Goal: Register for event/course

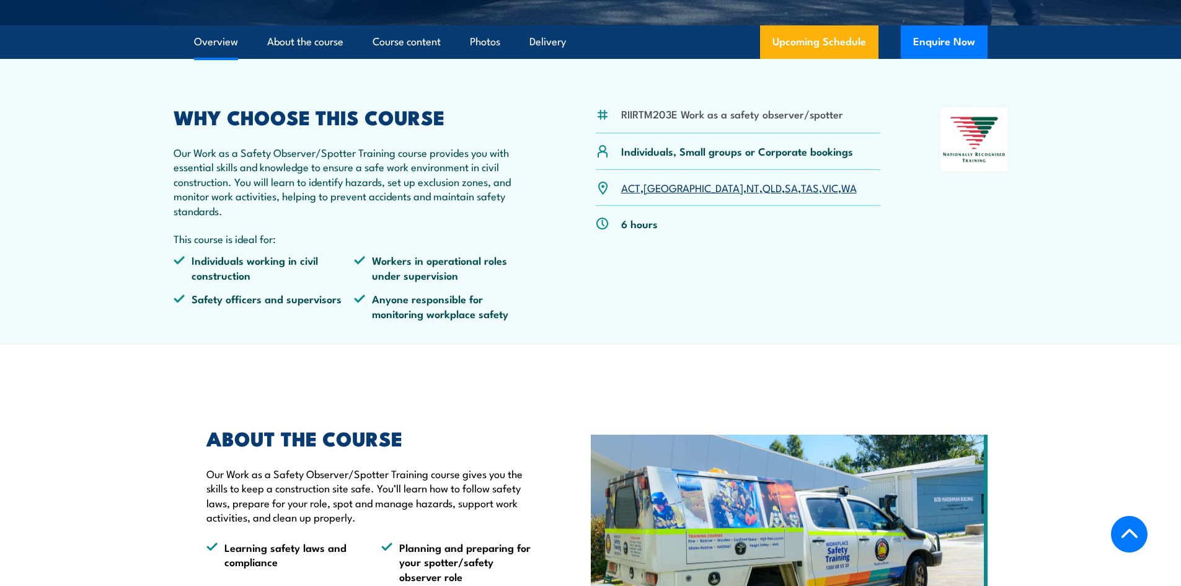
scroll to position [248, 0]
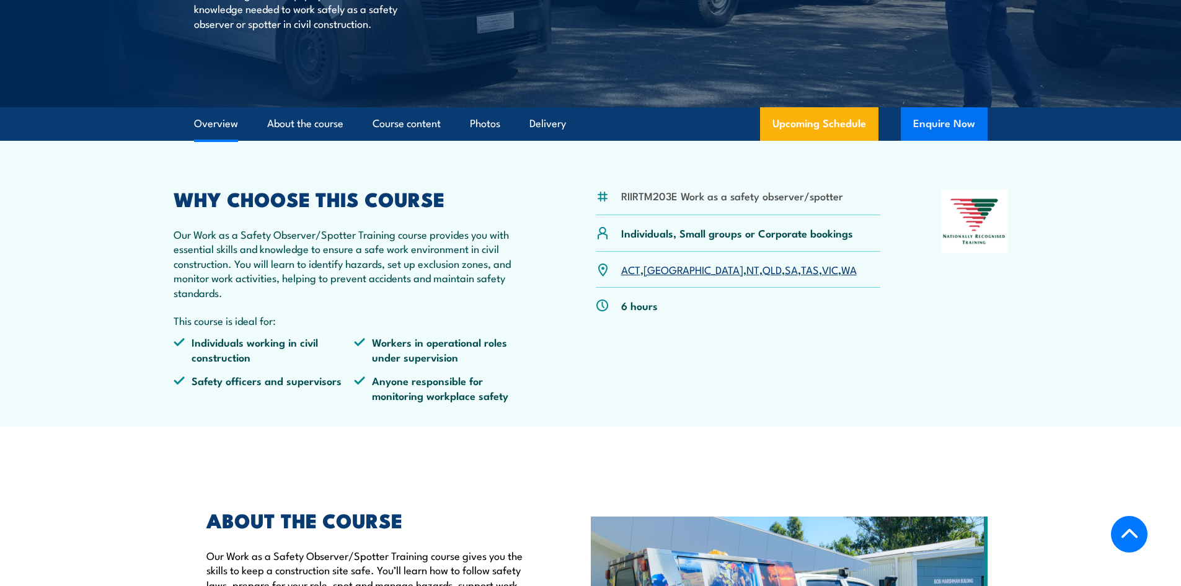
click at [938, 118] on button "Enquire Now" at bounding box center [944, 123] width 87 height 33
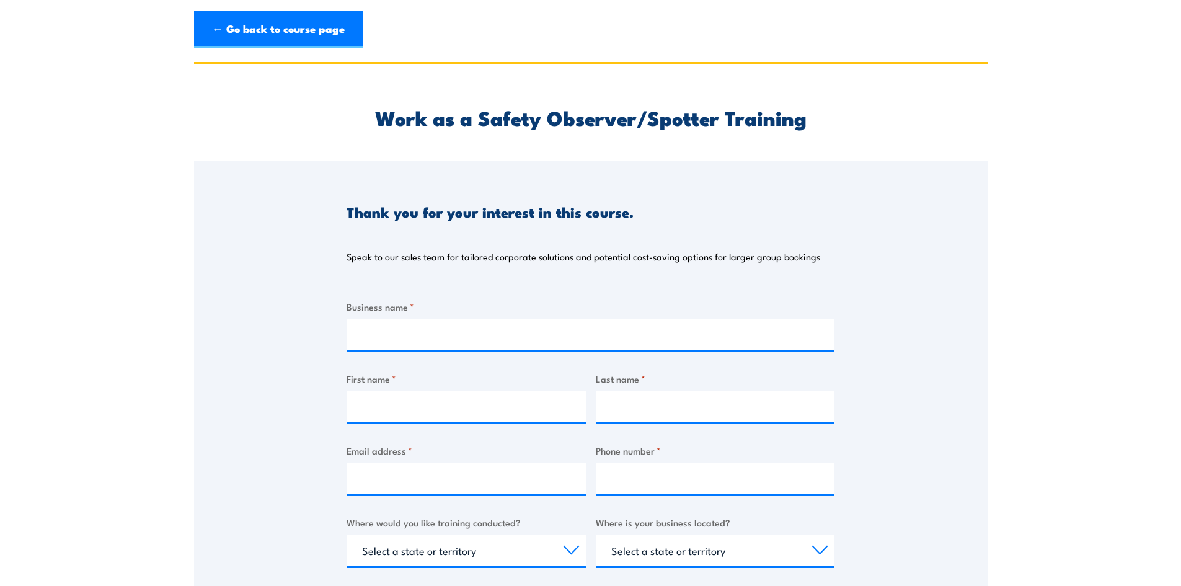
click at [161, 356] on section "Work as a Safety Observer/Spotter Training Thank you for your interest in this …" at bounding box center [590, 465] width 1181 height 806
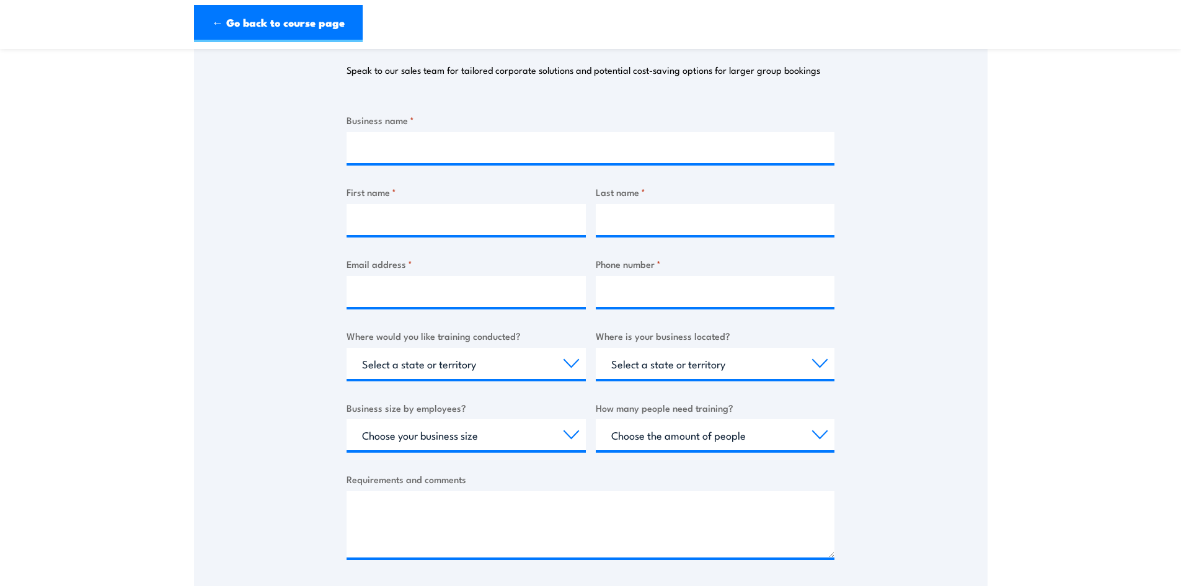
scroll to position [186, 0]
click at [489, 143] on input "Business name *" at bounding box center [590, 148] width 488 height 31
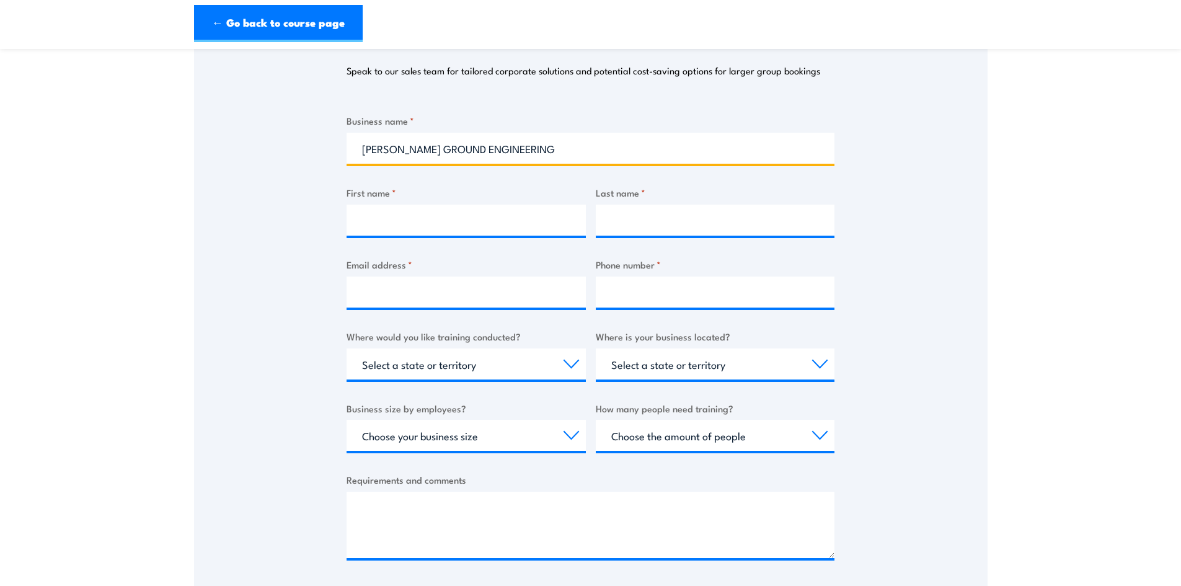
type input "[PERSON_NAME] GROUND ENGINEERING"
type input "SHAWAYS"
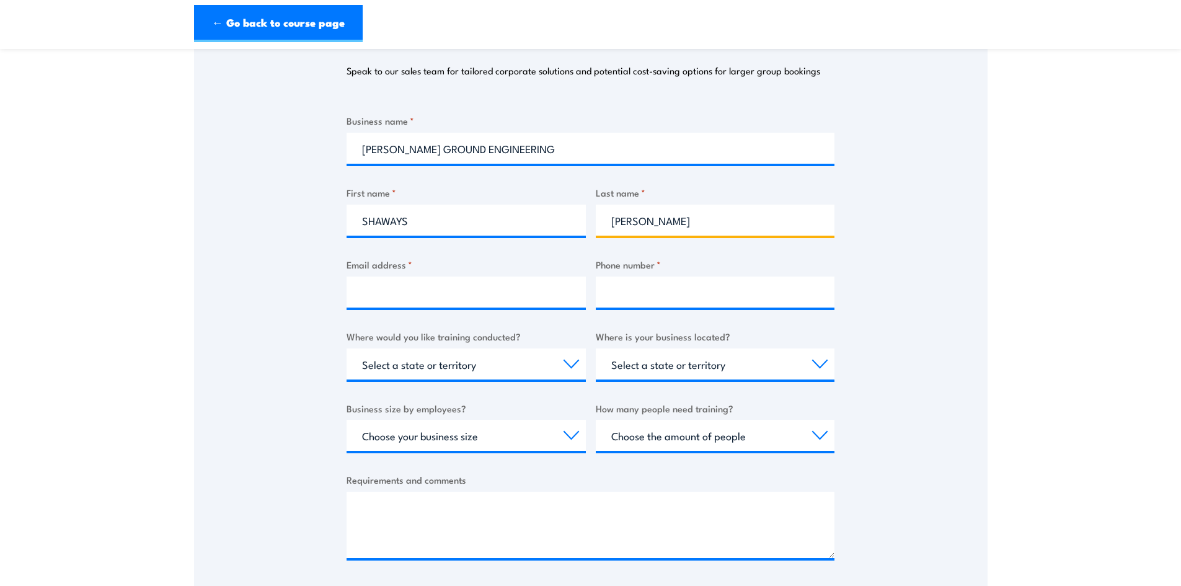
type input "[PERSON_NAME]"
type input "[EMAIL_ADDRESS][DOMAIN_NAME]"
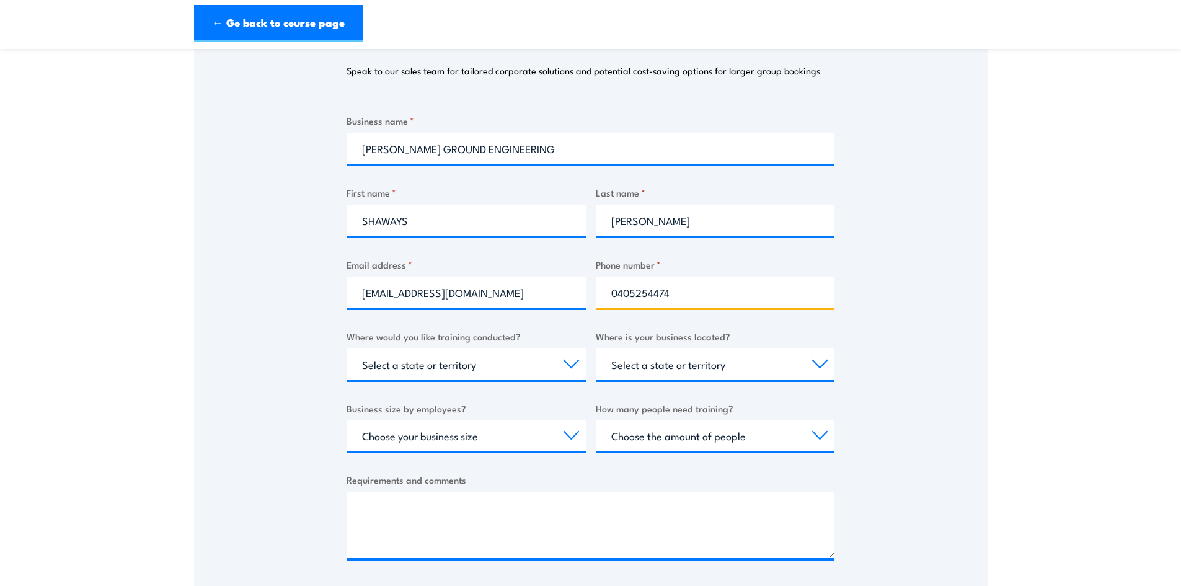
type input "0405254474"
click at [475, 368] on select "Select a state or territory Nationally - multiple locations [GEOGRAPHIC_DATA] […" at bounding box center [465, 363] width 239 height 31
select select "QLD"
click at [346, 348] on select "Select a state or territory Nationally - multiple locations [GEOGRAPHIC_DATA] […" at bounding box center [465, 363] width 239 height 31
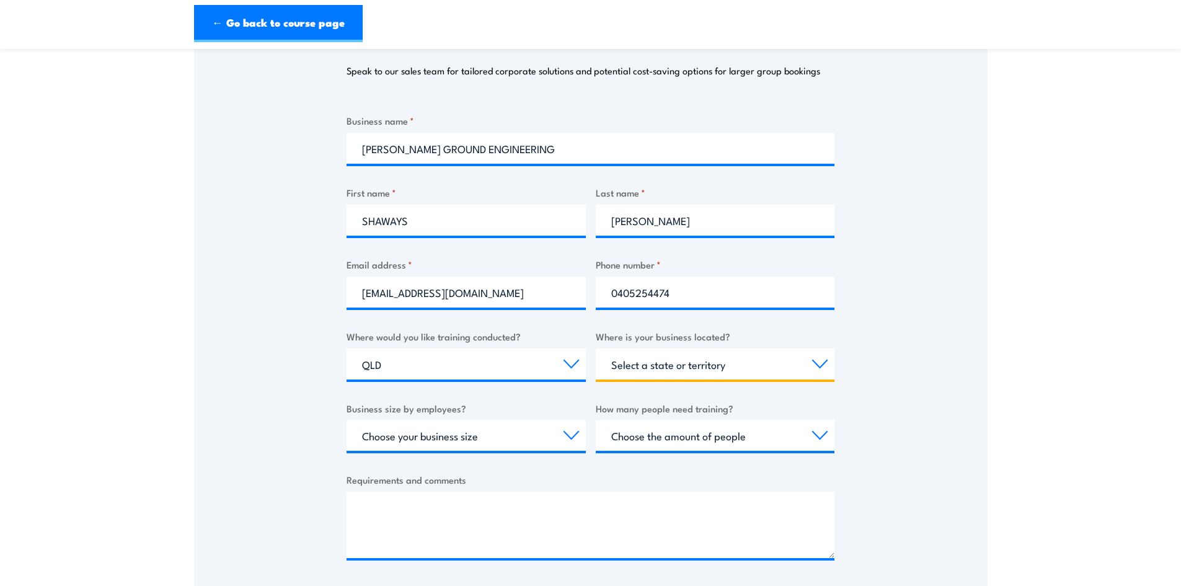
click at [710, 364] on select "Select a state or territory [GEOGRAPHIC_DATA] [GEOGRAPHIC_DATA] [GEOGRAPHIC_DAT…" at bounding box center [715, 363] width 239 height 31
select select "QLD"
click at [596, 348] on select "Select a state or territory [GEOGRAPHIC_DATA] [GEOGRAPHIC_DATA] [GEOGRAPHIC_DAT…" at bounding box center [715, 363] width 239 height 31
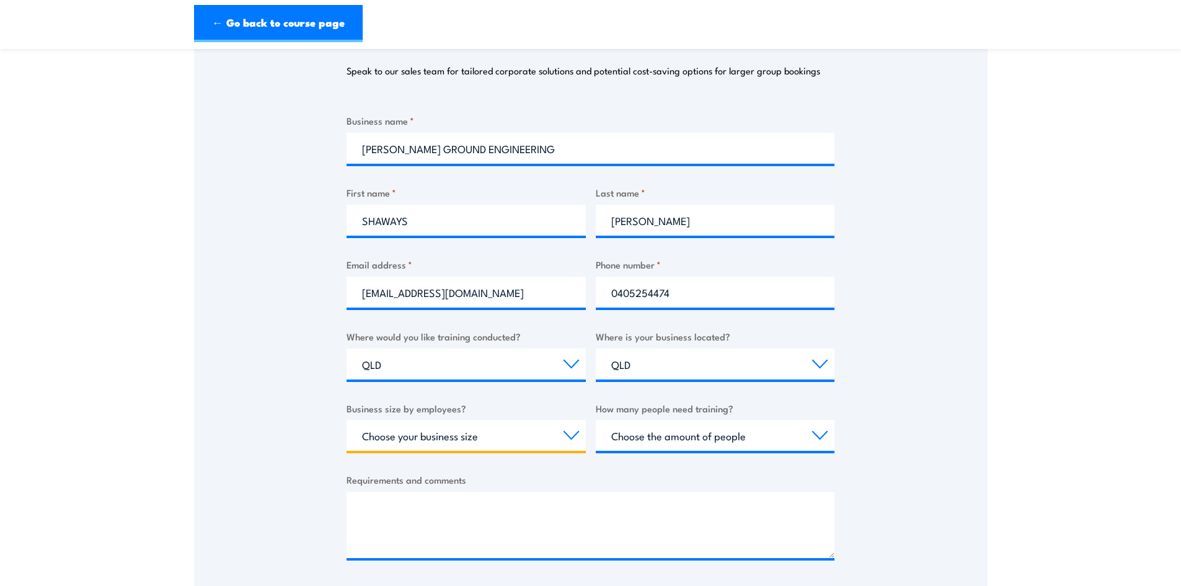
click at [443, 434] on select "Choose your business size 1 to 19 20 to 199 200+" at bounding box center [465, 435] width 239 height 31
select select "1 to 19"
click at [346, 420] on select "Choose your business size 1 to 19 20 to 199 200+" at bounding box center [465, 435] width 239 height 31
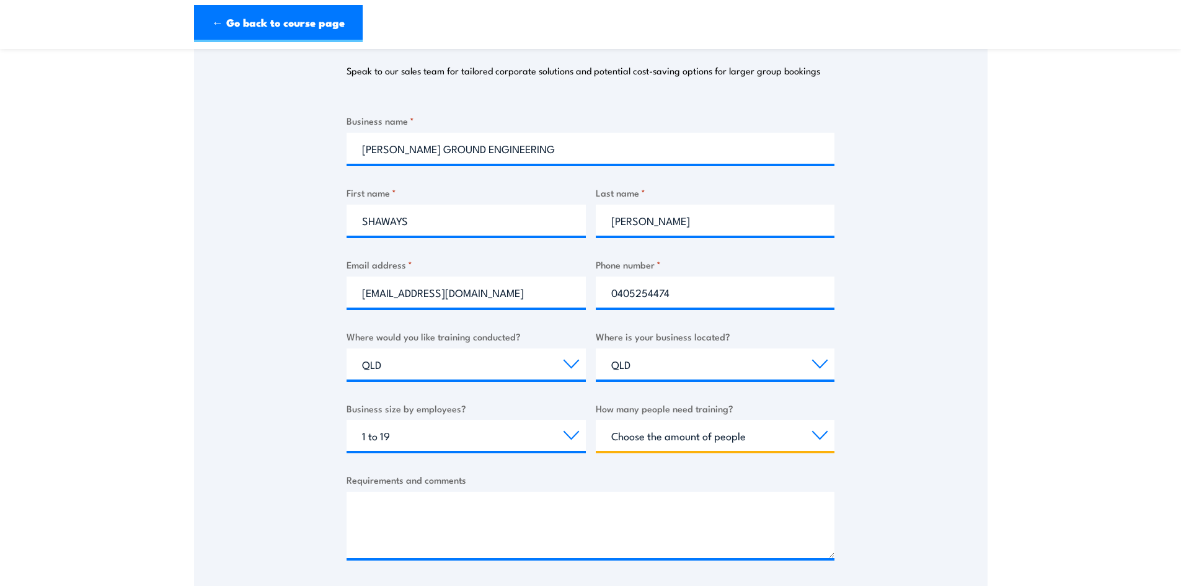
click at [659, 428] on select "Choose the amount of people 1 to 4 5 to 19 20+" at bounding box center [715, 435] width 239 height 31
select select "1 to 4"
click at [596, 420] on select "Choose the amount of people 1 to 4 5 to 19 20+" at bounding box center [715, 435] width 239 height 31
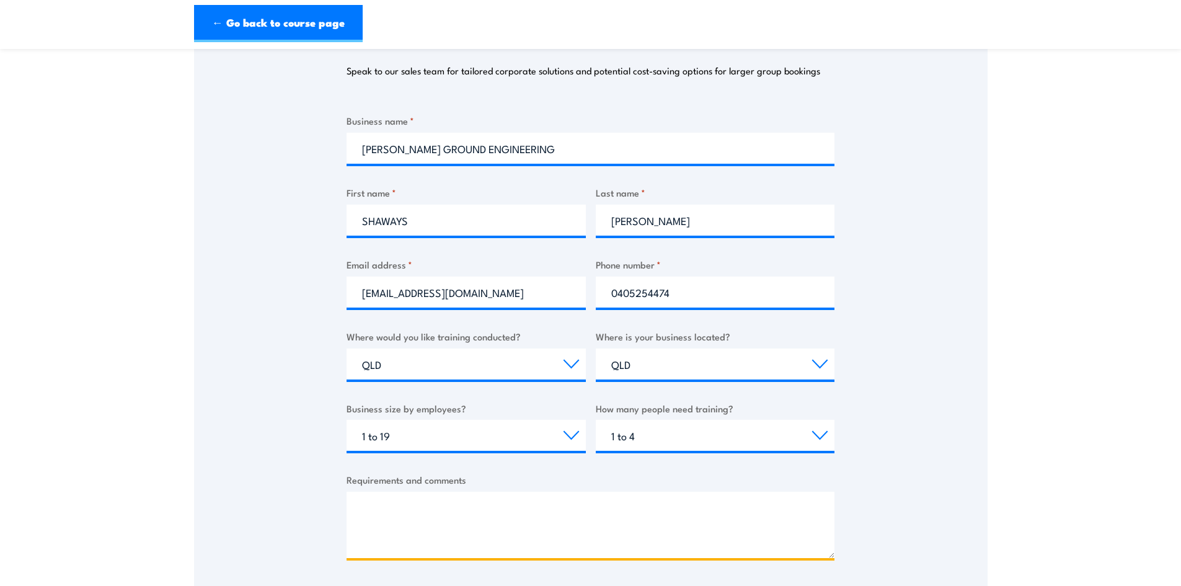
click at [433, 526] on textarea "Requirements and comments" at bounding box center [590, 525] width 488 height 66
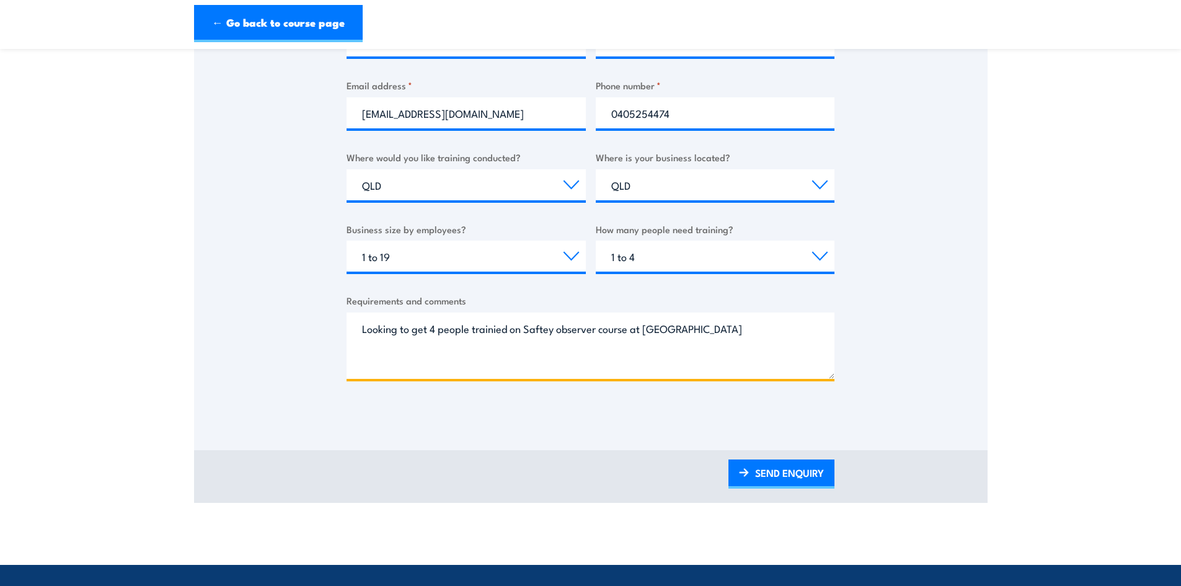
scroll to position [372, 0]
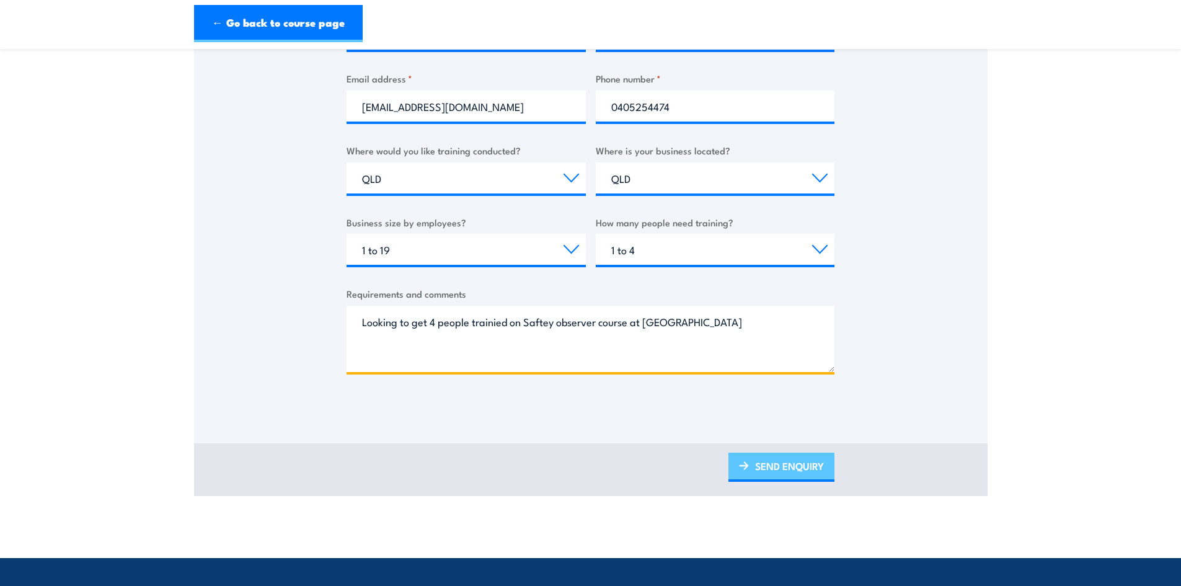
type textarea "Looking to get 4 people trainied on Saftey observer course at [GEOGRAPHIC_DATA]"
click at [752, 469] on link "SEND ENQUIRY" at bounding box center [781, 466] width 106 height 29
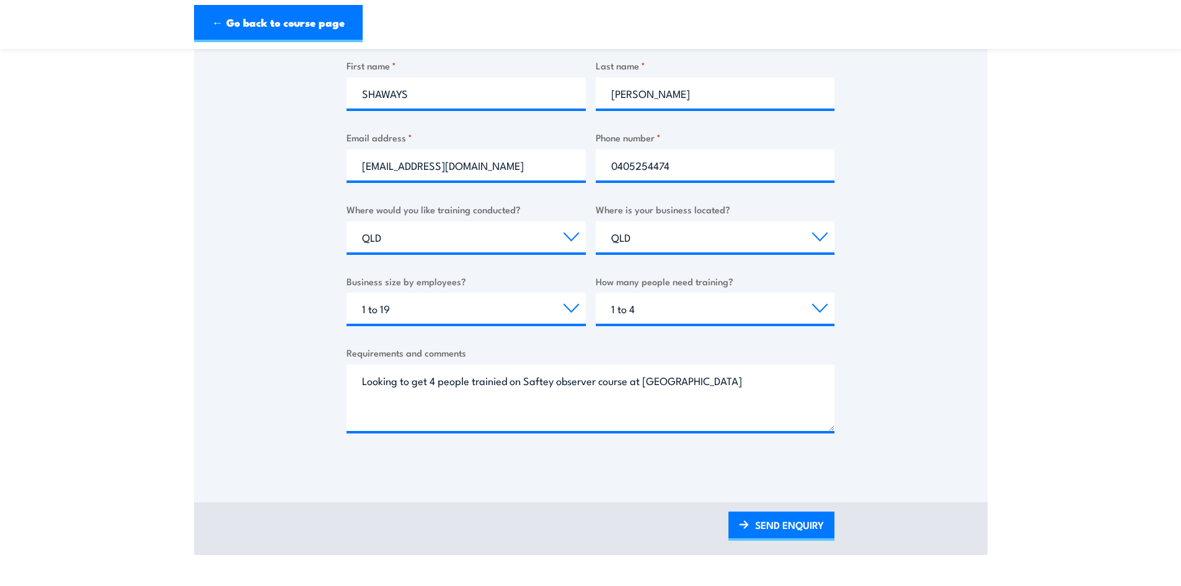
scroll to position [0, 0]
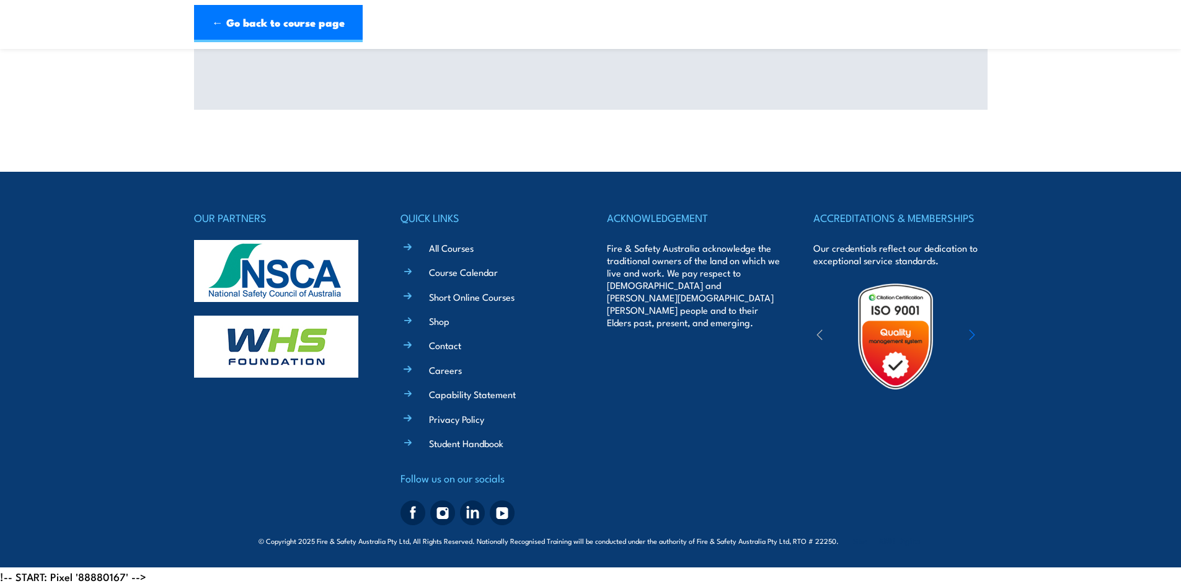
click at [133, 313] on footer "OUR PARTNERS QUICK LINKS All Courses Course Calendar Short Online Courses Shop …" at bounding box center [590, 369] width 1181 height 395
